Goal: Task Accomplishment & Management: Use online tool/utility

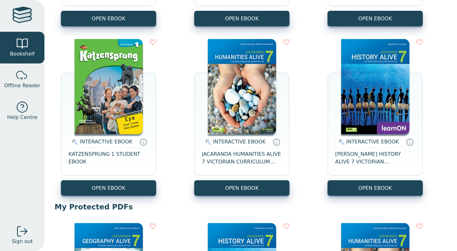
scroll to position [228, 0]
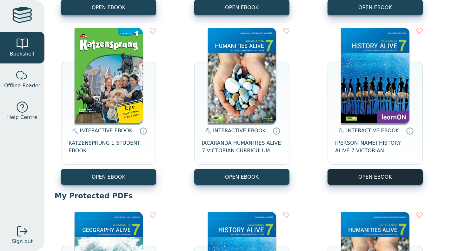
click at [353, 175] on button "OPEN EBOOK" at bounding box center [375, 177] width 95 height 16
